Goal: Task Accomplishment & Management: Manage account settings

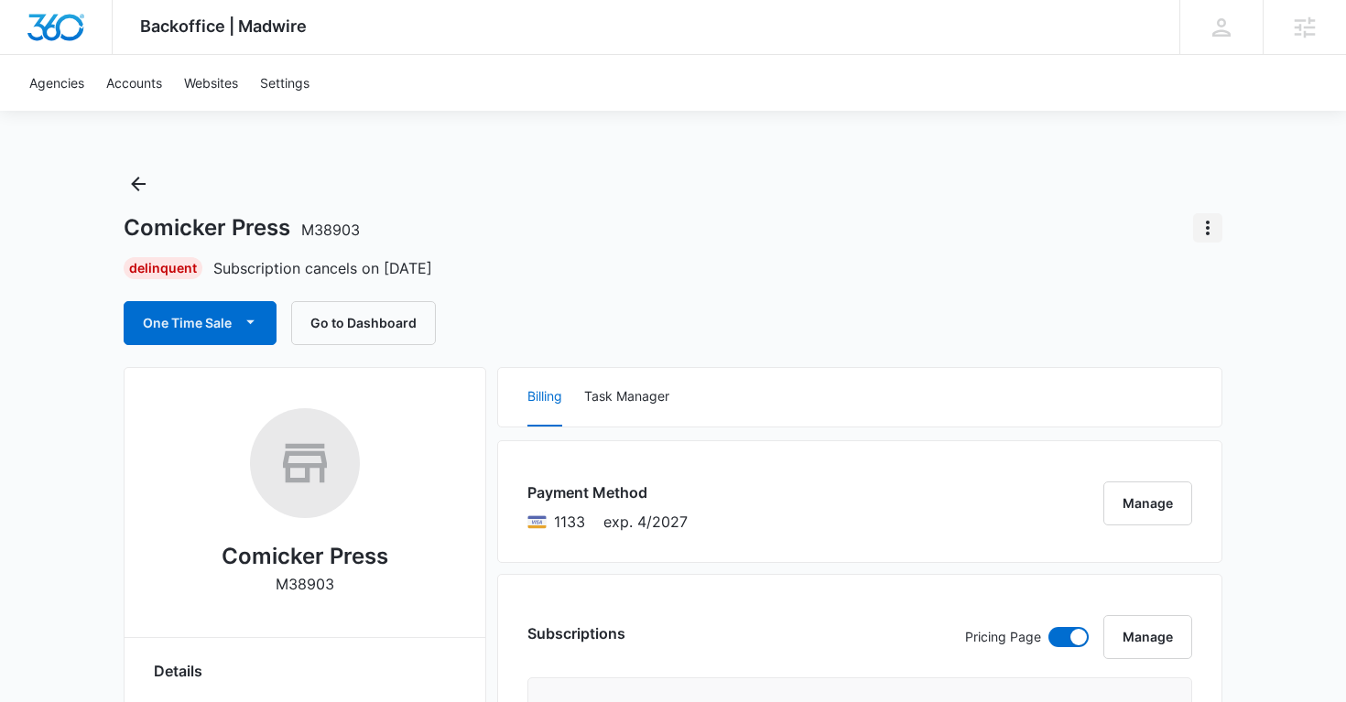
click at [1213, 223] on icon "Actions" at bounding box center [1208, 228] width 22 height 22
click at [963, 255] on div "Comicker Press M38903 Undo Cancellation Update Status Switch Agency Delinquent …" at bounding box center [673, 257] width 1099 height 176
click at [1214, 224] on icon "Actions" at bounding box center [1208, 228] width 22 height 22
click at [1159, 273] on div "Undo Cancellation" at bounding box center [1123, 279] width 109 height 13
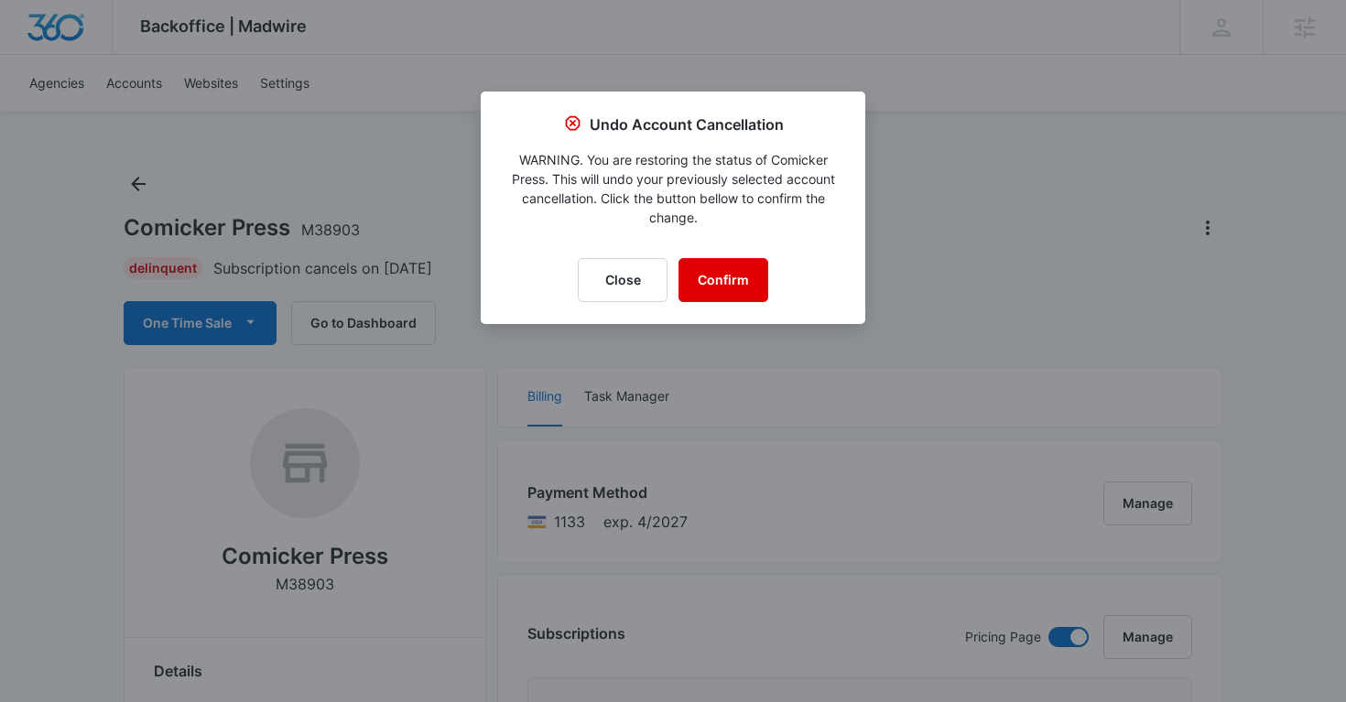
click at [765, 275] on button "Confirm" at bounding box center [724, 280] width 90 height 44
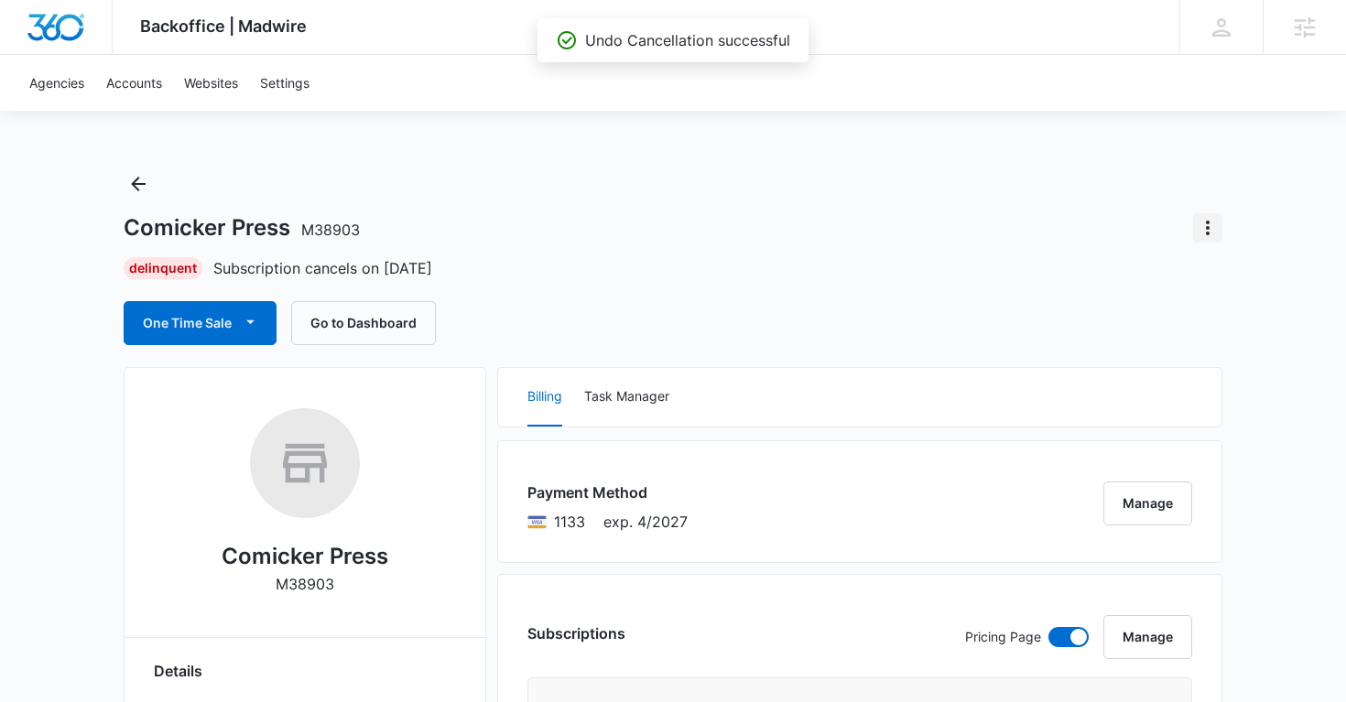
click at [1203, 229] on icon "Actions" at bounding box center [1208, 228] width 22 height 22
click at [944, 224] on div "Comicker Press M38903 Undo Cancellation Update Status Switch Agency" at bounding box center [673, 227] width 1099 height 29
click at [1205, 226] on icon "Actions" at bounding box center [1208, 228] width 22 height 22
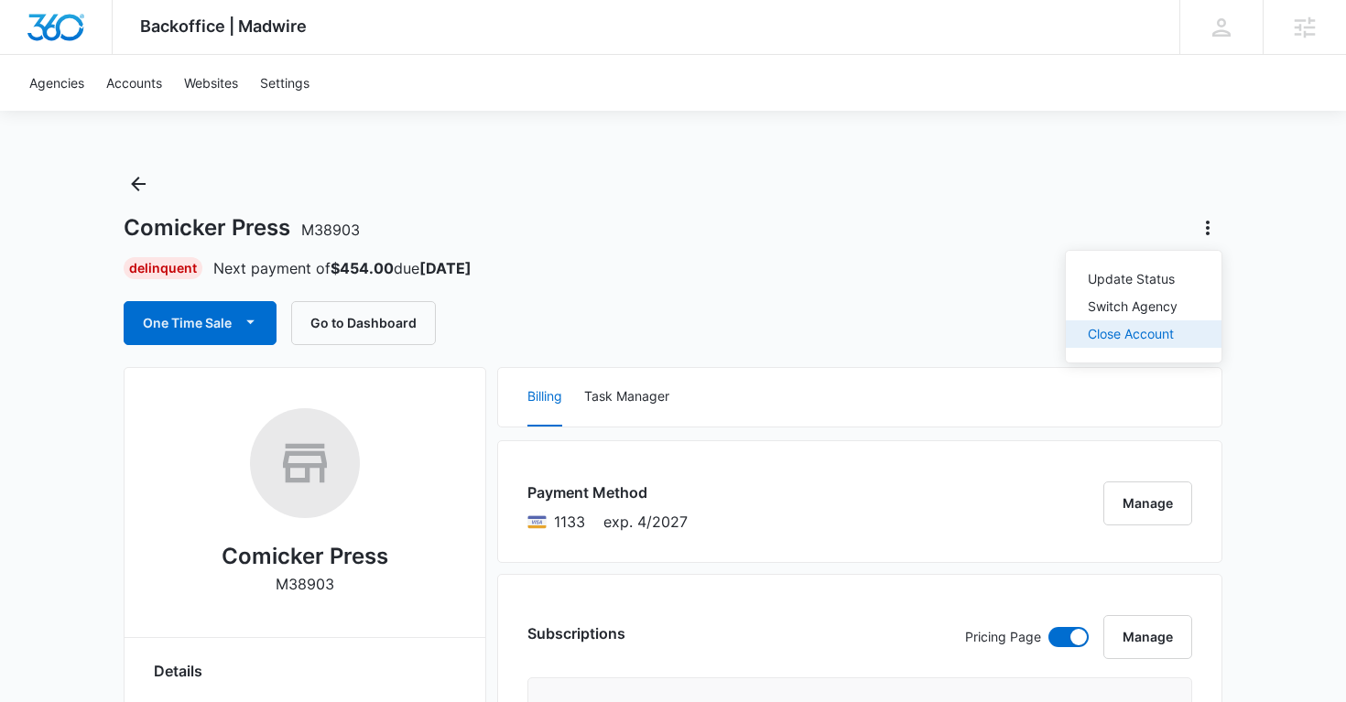
click at [1124, 331] on div "Close Account" at bounding box center [1133, 334] width 90 height 13
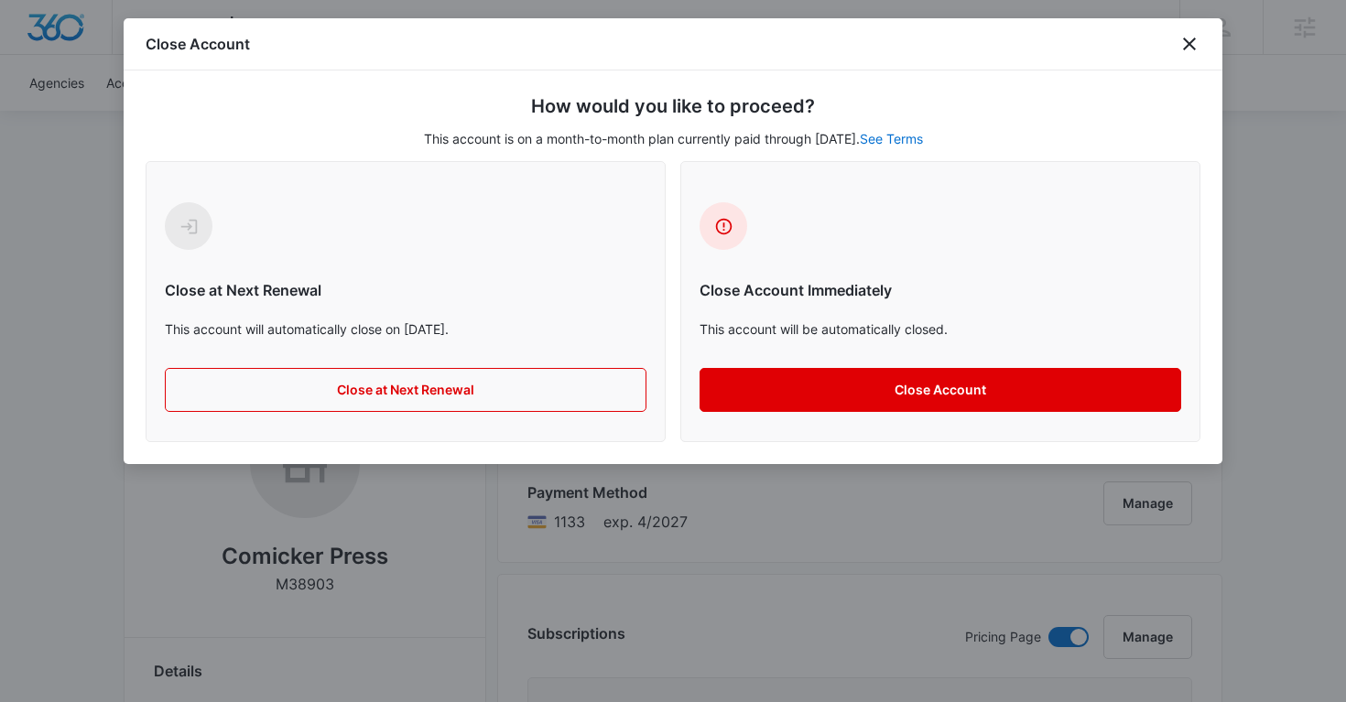
click at [769, 402] on button "Close Account" at bounding box center [941, 390] width 482 height 44
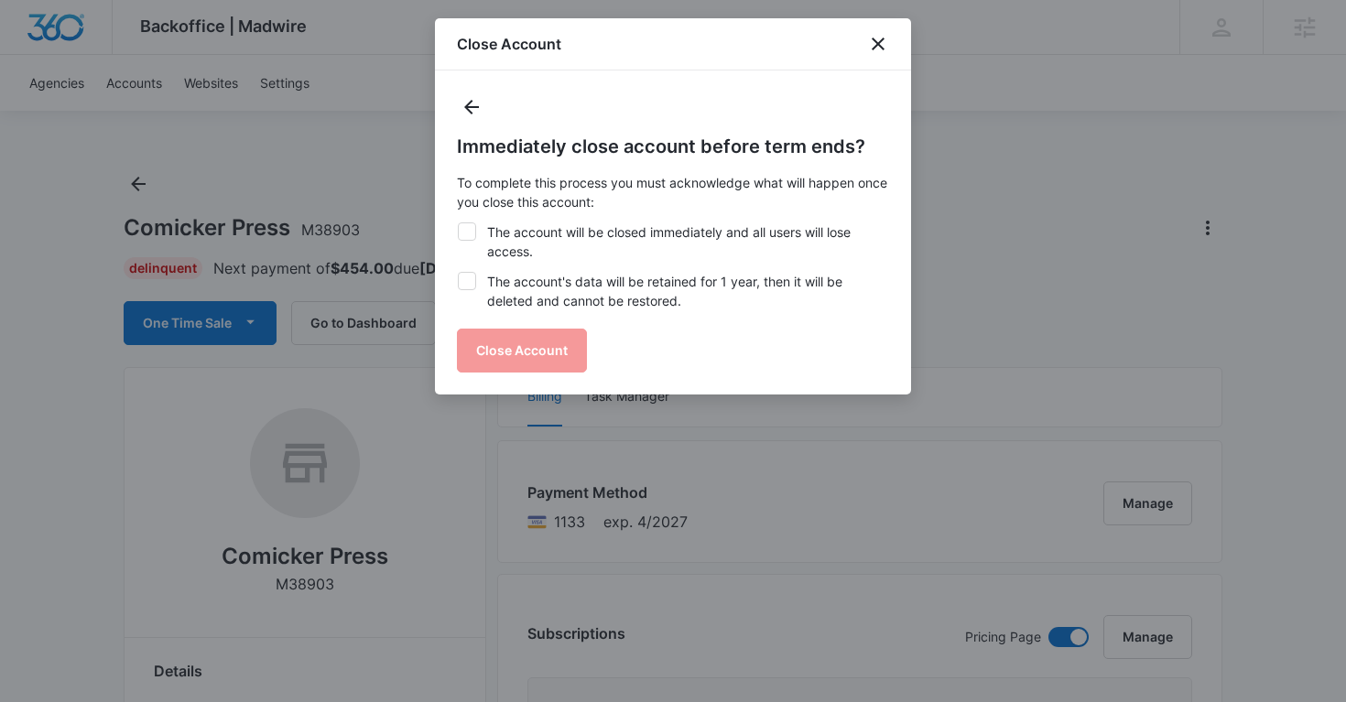
click at [470, 284] on icon at bounding box center [467, 281] width 16 height 16
click at [458, 273] on input "The account's data will be retained for 1 year, then it will be deleted and can…" at bounding box center [457, 272] width 1 height 1
checkbox input "true"
click at [465, 233] on icon at bounding box center [467, 231] width 11 height 8
click at [458, 223] on input "The account will be closed immediately and all users will lose access." at bounding box center [457, 223] width 1 height 1
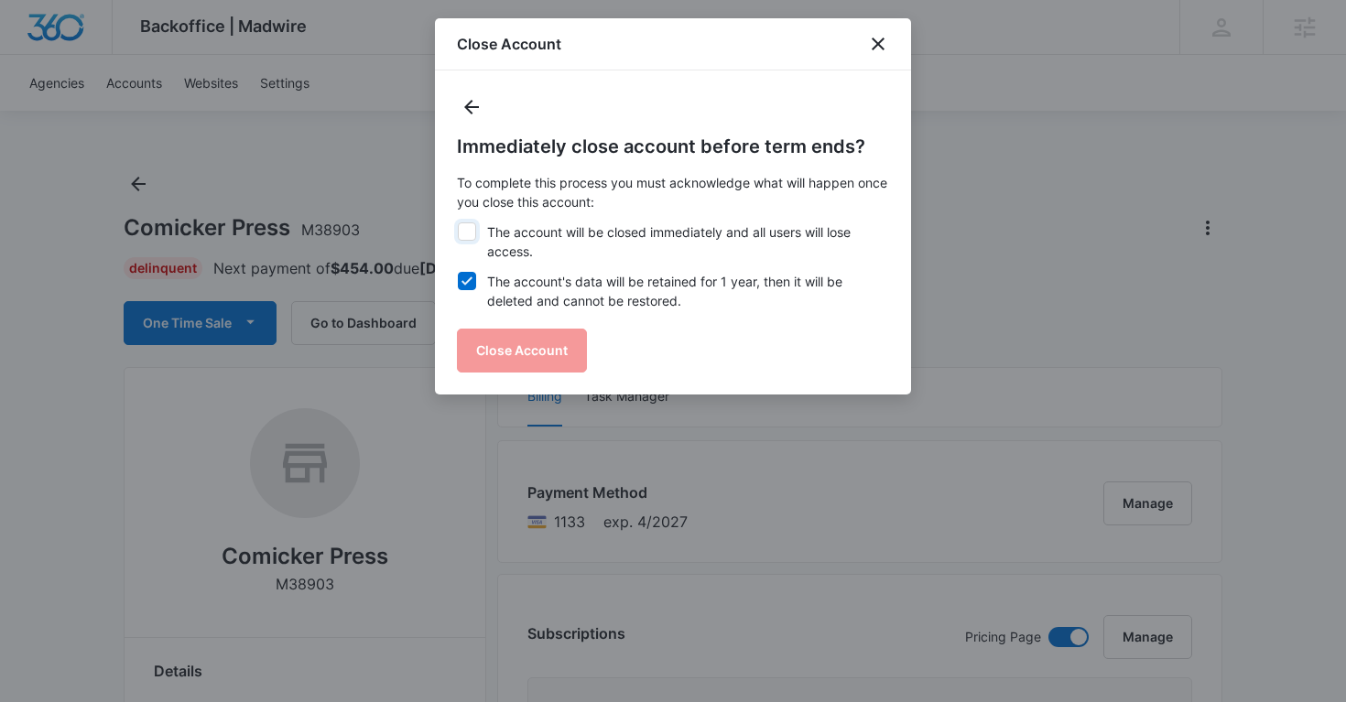
checkbox input "true"
click at [496, 346] on button "Close Account" at bounding box center [522, 351] width 130 height 44
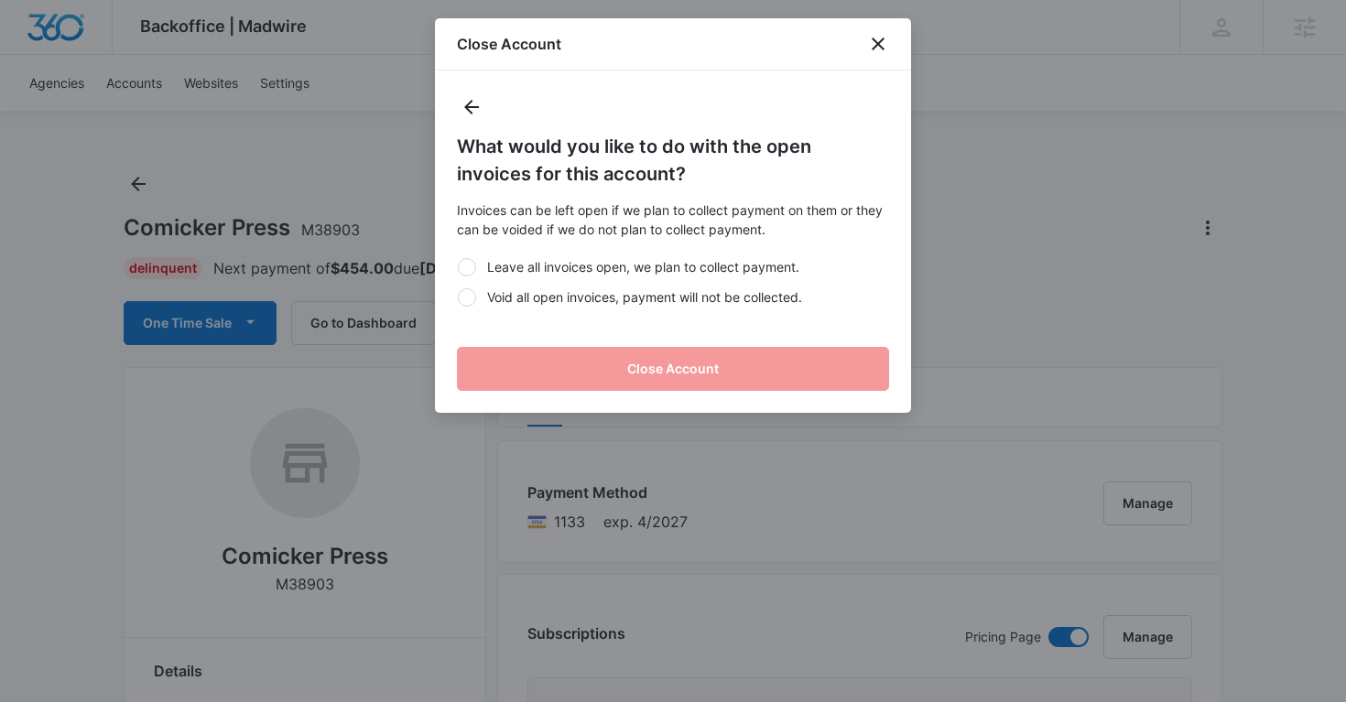
click at [472, 299] on div at bounding box center [467, 297] width 18 height 18
click at [458, 298] on input "Void all open invoices, payment will not be collected." at bounding box center [457, 297] width 1 height 1
radio input "true"
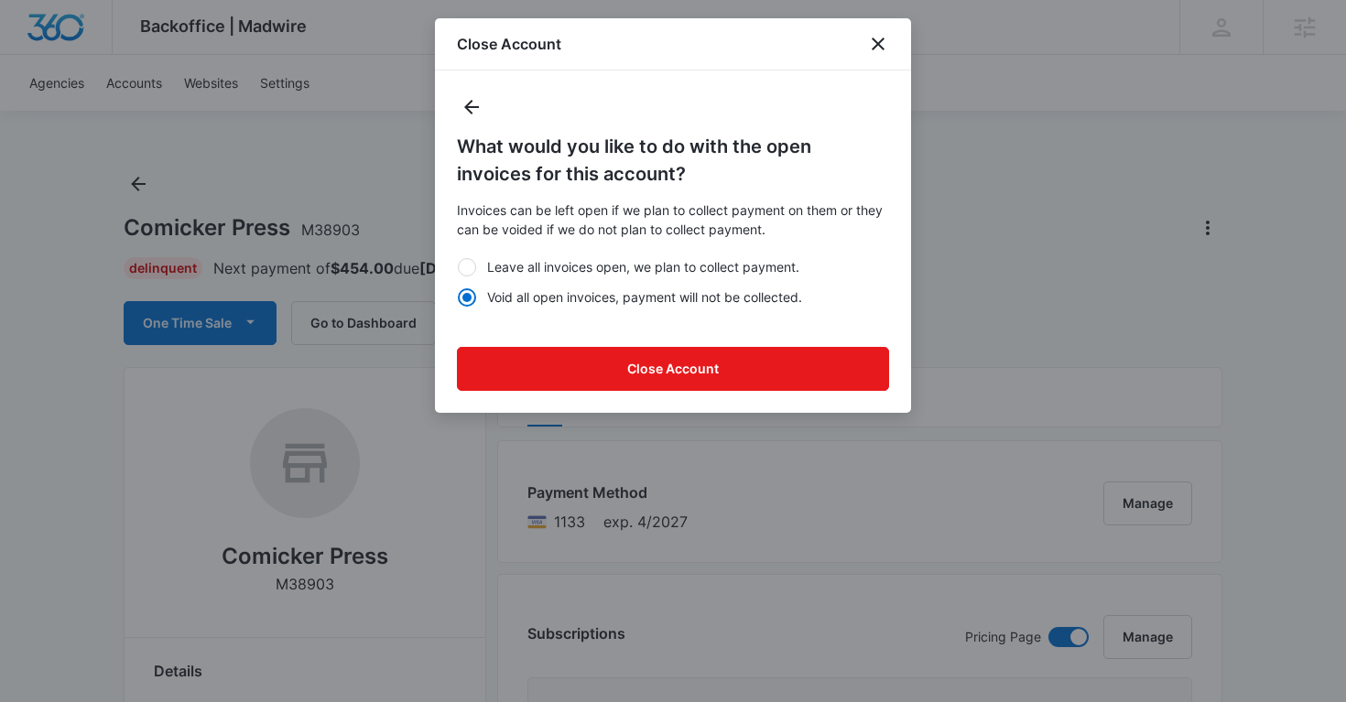
click at [506, 346] on div "What would you like to do with the open invoices for this account? Invoices can…" at bounding box center [673, 242] width 476 height 342
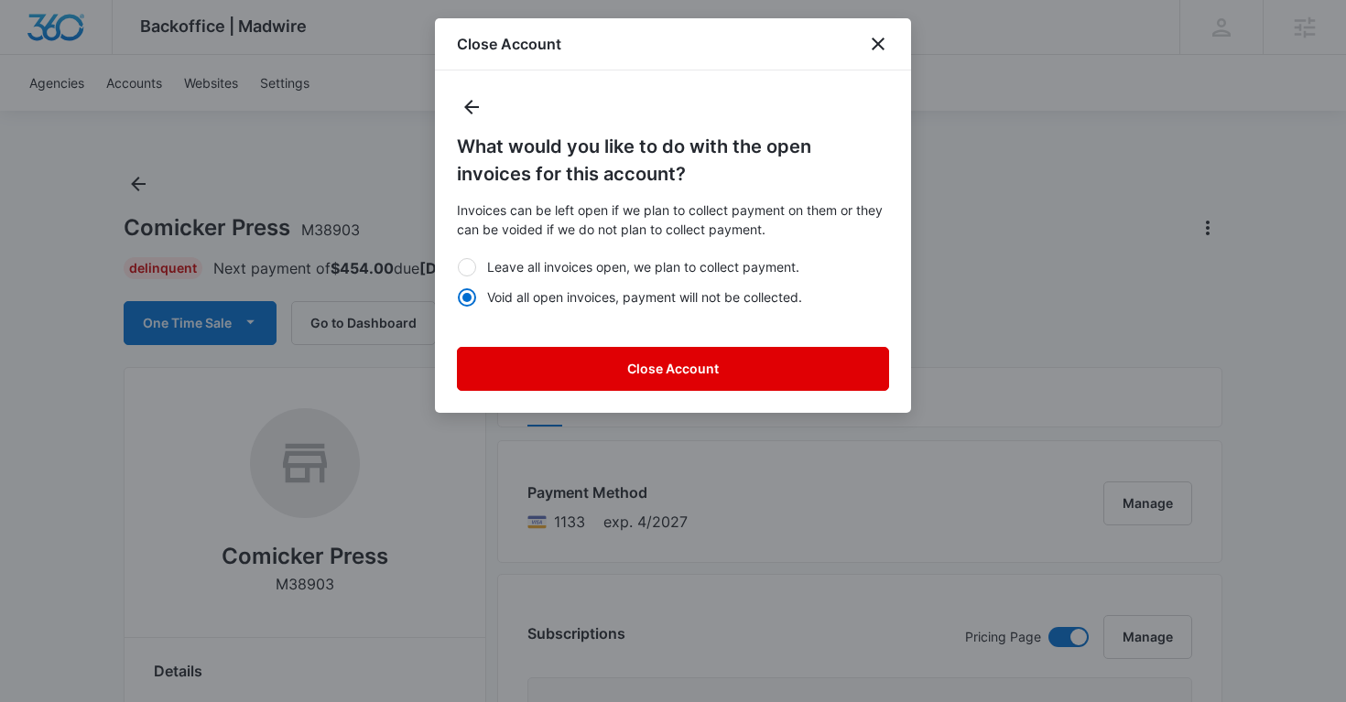
click at [512, 368] on button "Close Account" at bounding box center [673, 369] width 432 height 44
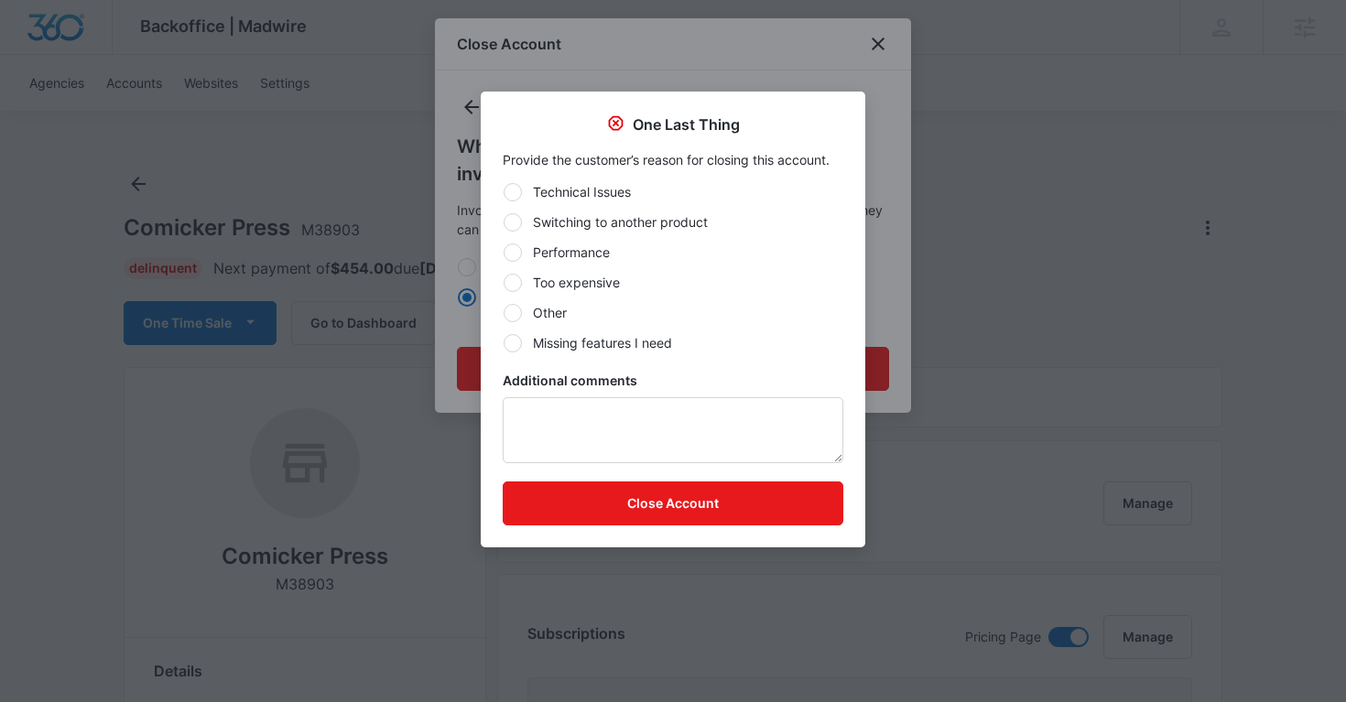
click at [513, 316] on div at bounding box center [513, 313] width 18 height 18
click at [504, 313] on input "Other" at bounding box center [503, 312] width 1 height 1
radio input "true"
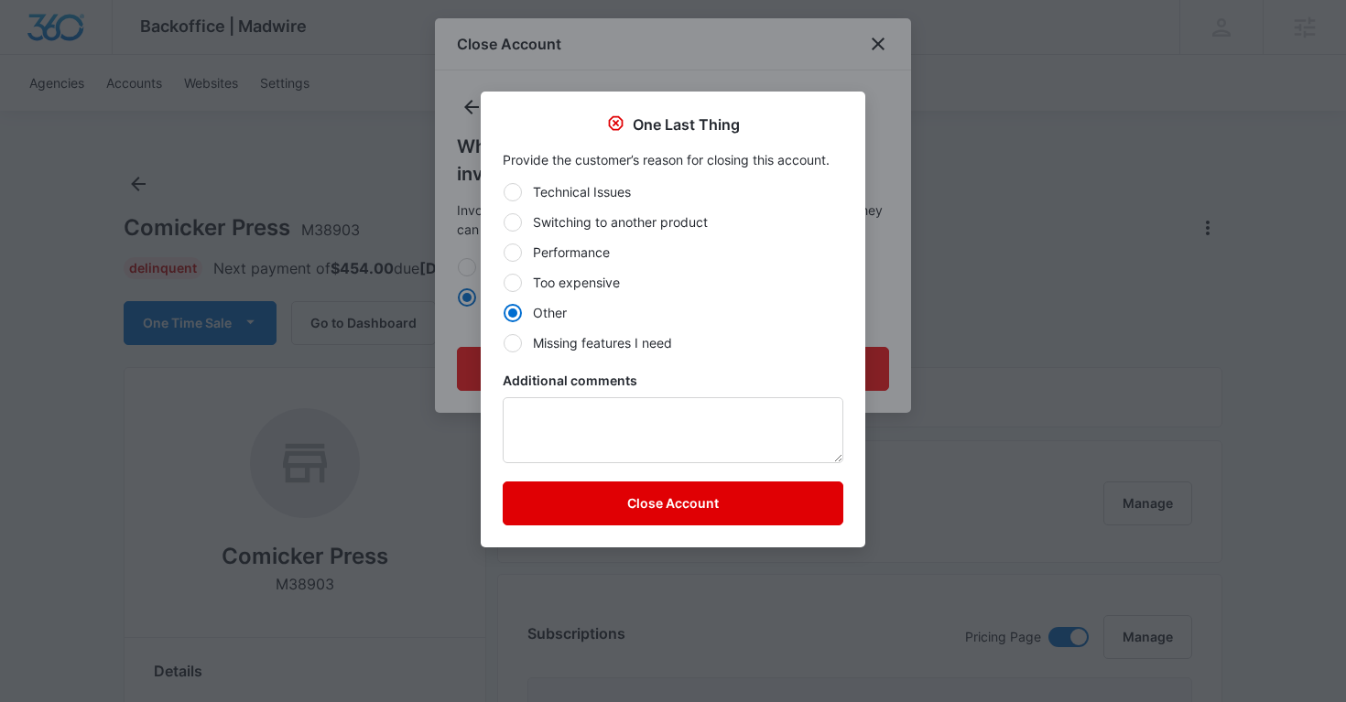
click at [560, 508] on button "Close Account" at bounding box center [673, 504] width 341 height 44
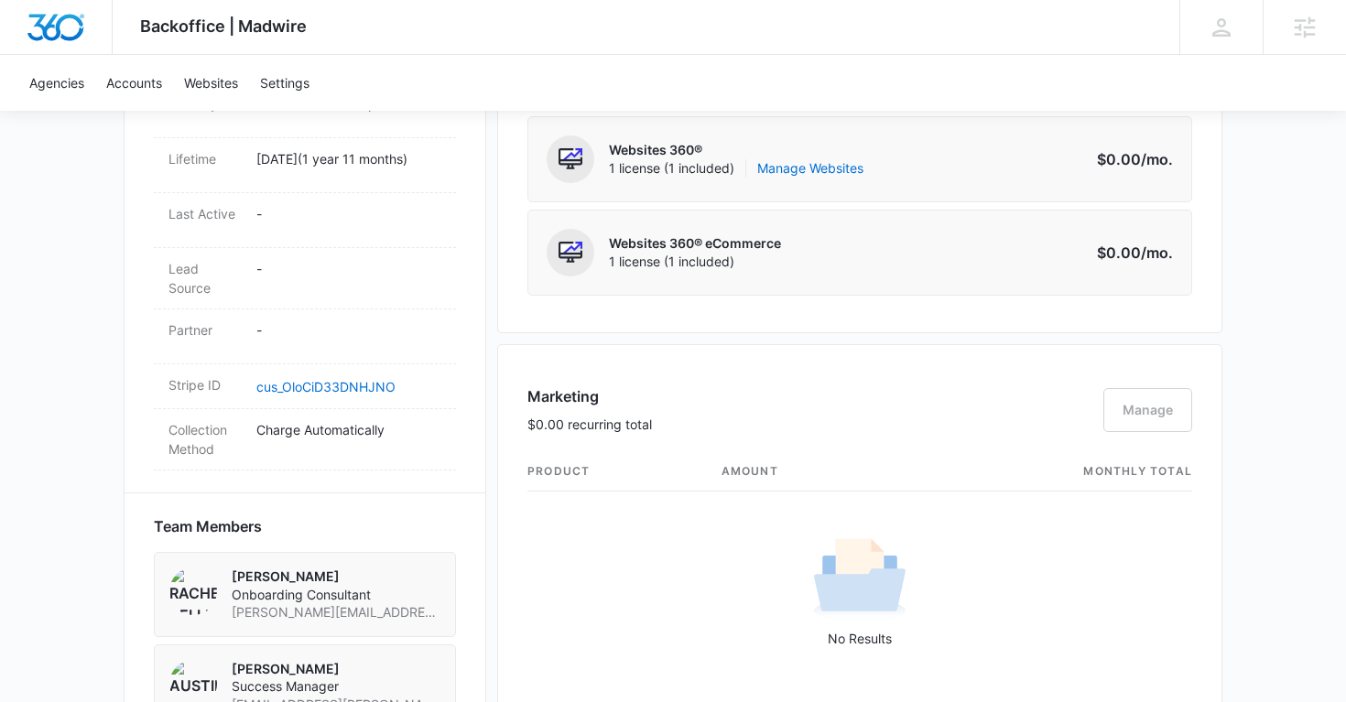
scroll to position [916, 0]
click at [804, 170] on link "Manage Websites" at bounding box center [810, 169] width 106 height 18
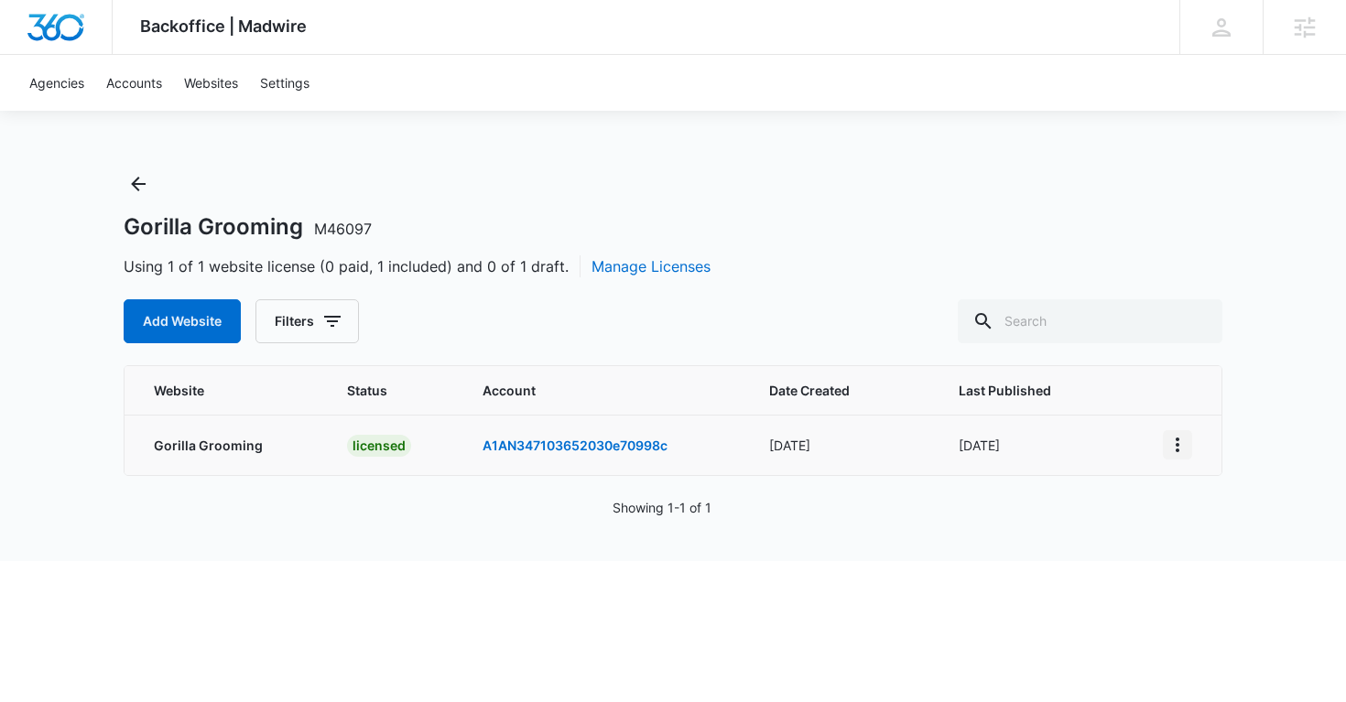
click at [1179, 454] on icon "View More" at bounding box center [1178, 445] width 22 height 22
click at [1219, 526] on link "Edit Website" at bounding box center [1223, 524] width 74 height 16
